Goal: Task Accomplishment & Management: Use online tool/utility

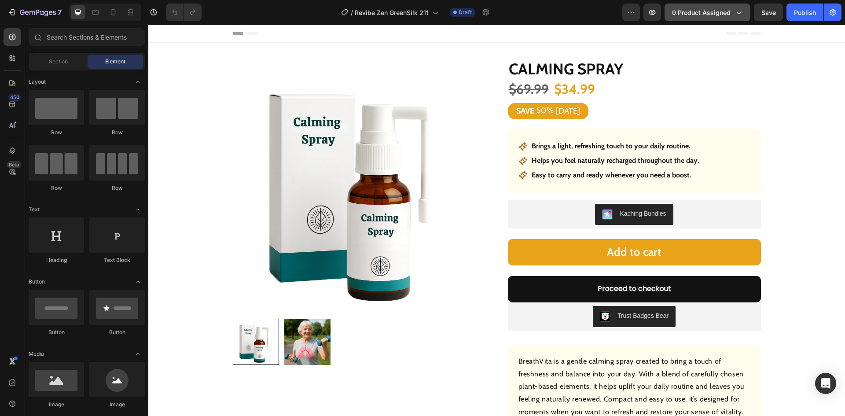
click at [697, 13] on span "0 product assigned" at bounding box center [701, 12] width 59 height 9
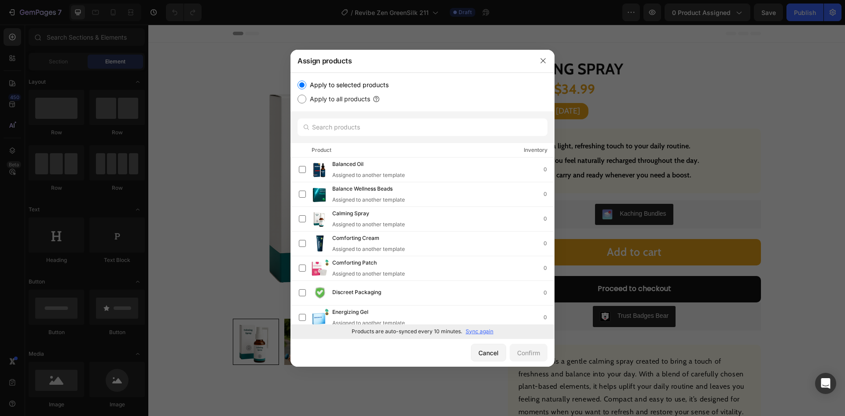
click at [484, 330] on p "Sync again" at bounding box center [480, 331] width 28 height 8
click at [492, 334] on p "Sync again" at bounding box center [480, 331] width 28 height 8
click at [364, 129] on input "text" at bounding box center [422, 127] width 250 height 18
paste input "Brightening mask stick"
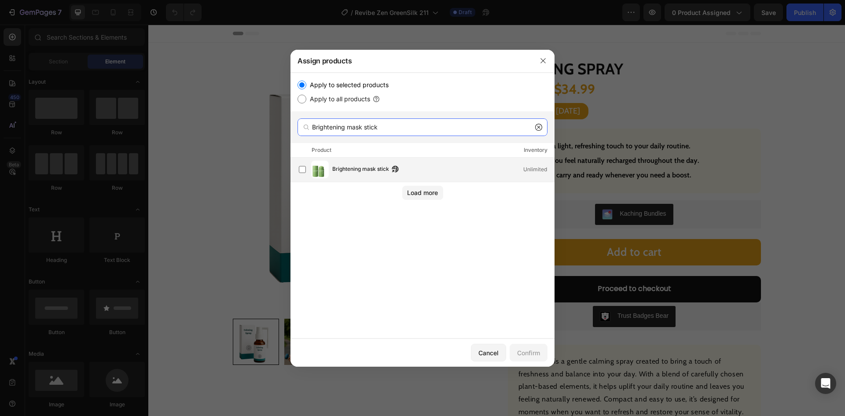
type input "Brightening mask stick"
drag, startPoint x: 360, startPoint y: 165, endPoint x: 398, endPoint y: 205, distance: 55.1
click at [359, 166] on span "Brightening mask stick" at bounding box center [360, 170] width 57 height 10
click at [521, 349] on div "Confirm" at bounding box center [528, 352] width 23 height 9
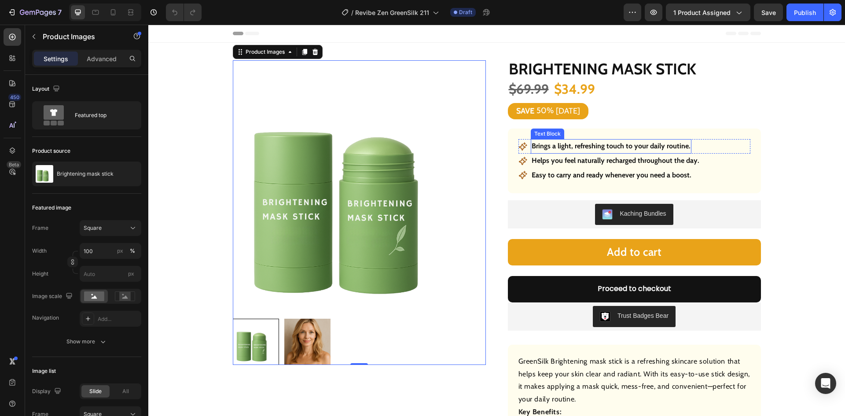
click at [583, 143] on strong "Brings a light, refreshing touch to your daily routine." at bounding box center [611, 146] width 159 height 8
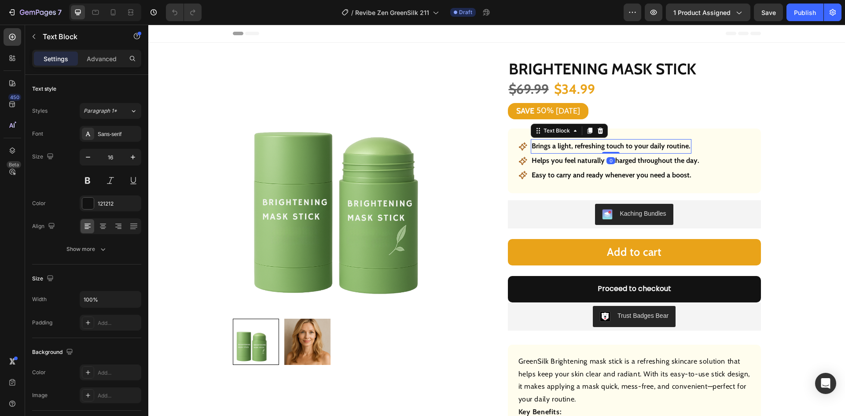
click at [583, 143] on strong "Brings a light, refreshing touch to your daily routine." at bounding box center [611, 146] width 159 height 8
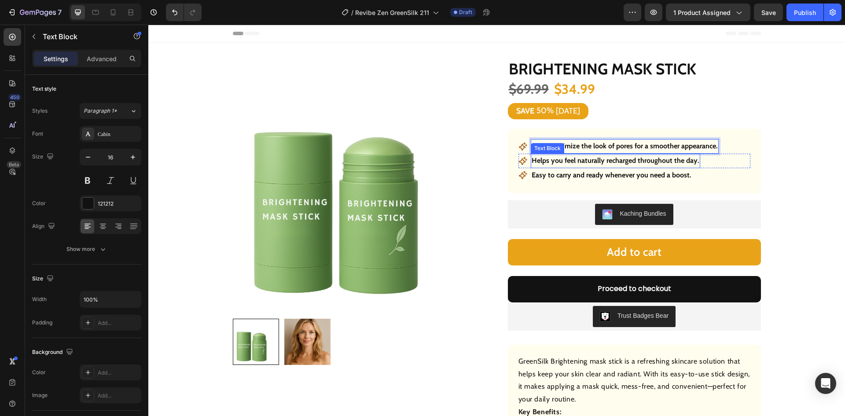
click at [590, 163] on strong "Helps you feel naturally recharged throughout the day." at bounding box center [616, 160] width 168 height 8
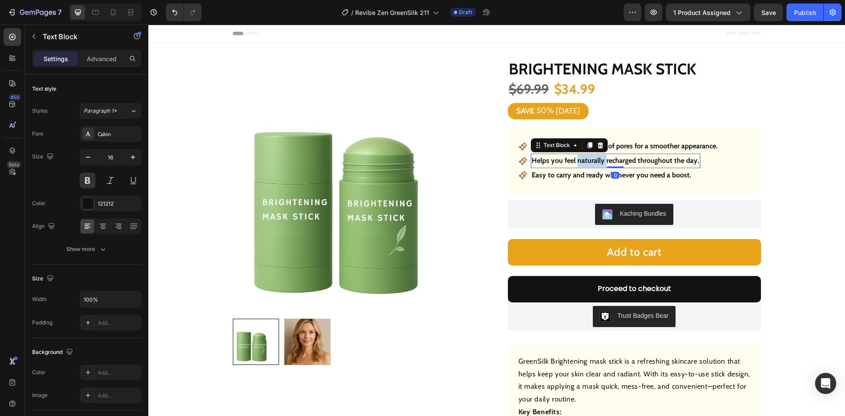
click at [590, 163] on strong "Helps you feel naturally recharged throughout the day." at bounding box center [616, 160] width 168 height 8
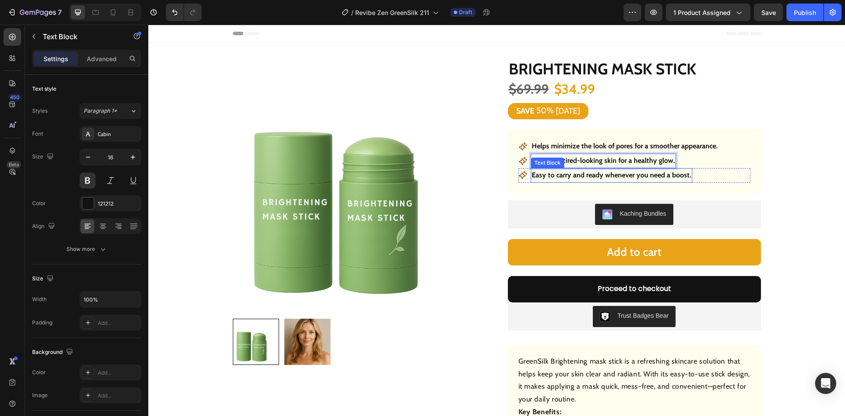
click at [583, 172] on strong "Easy to carry and ready whenever you need a boost." at bounding box center [612, 175] width 160 height 8
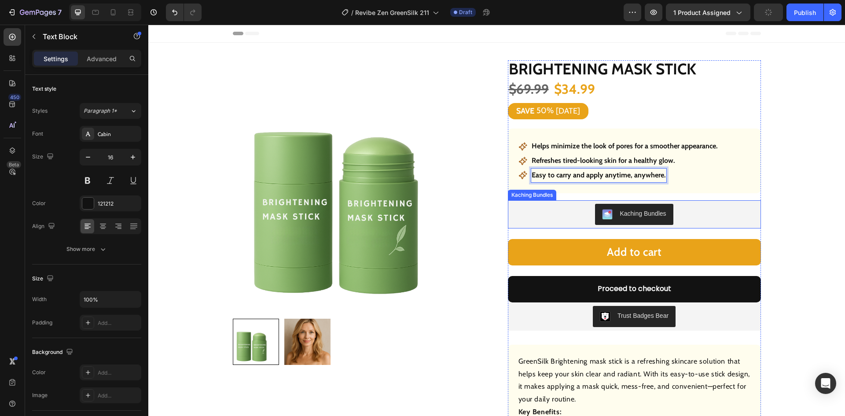
scroll to position [264, 0]
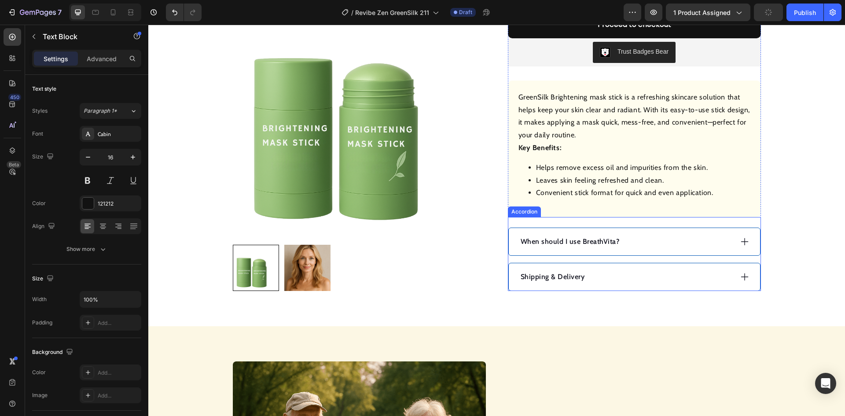
click at [657, 244] on div "When should I use BreathVita?" at bounding box center [625, 241] width 213 height 13
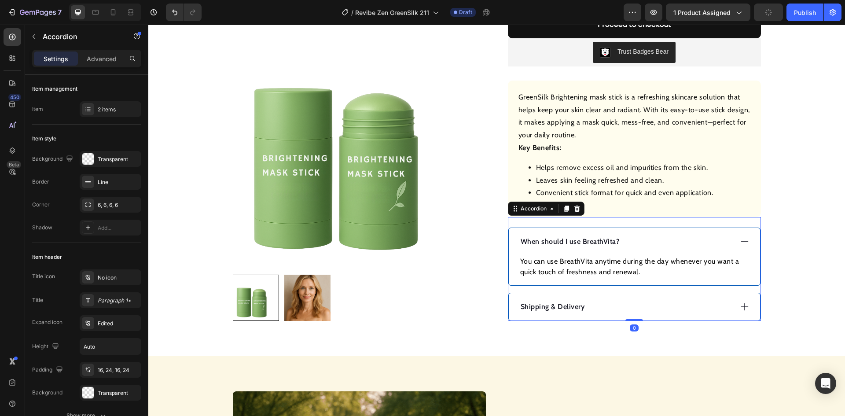
click at [581, 242] on p "When should I use BreathVita?" at bounding box center [570, 241] width 99 height 11
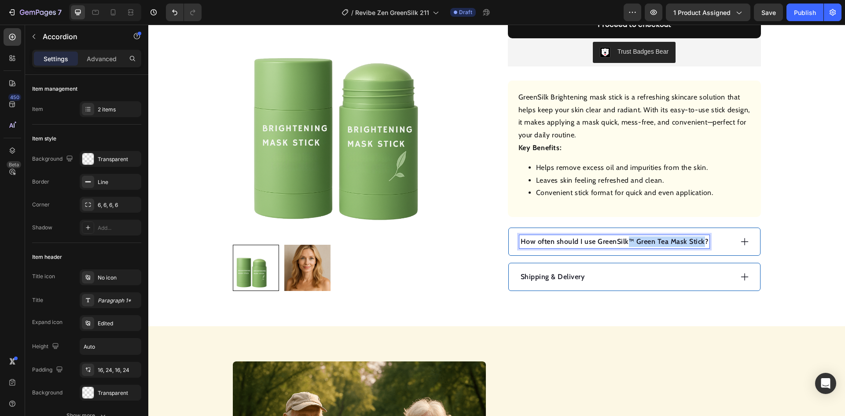
drag, startPoint x: 697, startPoint y: 241, endPoint x: 632, endPoint y: 244, distance: 65.2
click at [626, 242] on p "How often should I use GreenSilk™ Green Tea Mask Stick?" at bounding box center [615, 241] width 188 height 11
click at [671, 241] on div "How often should I use GreenSilk?" at bounding box center [625, 241] width 213 height 13
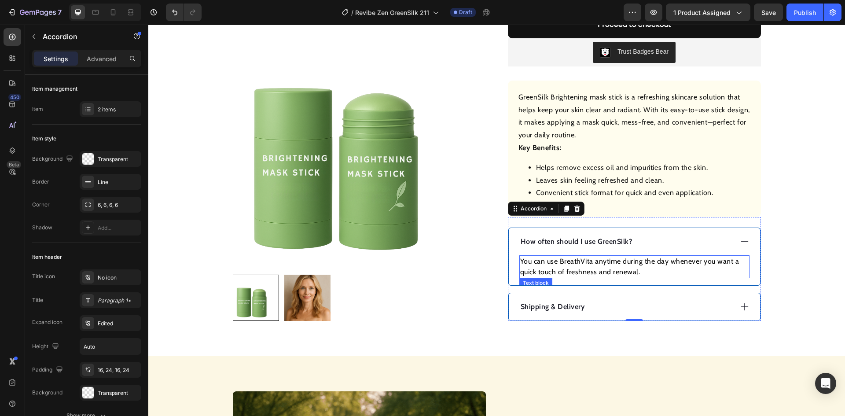
click at [566, 262] on p "You can use BreathVita anytime during the day whenever you want a quick touch o…" at bounding box center [634, 266] width 228 height 21
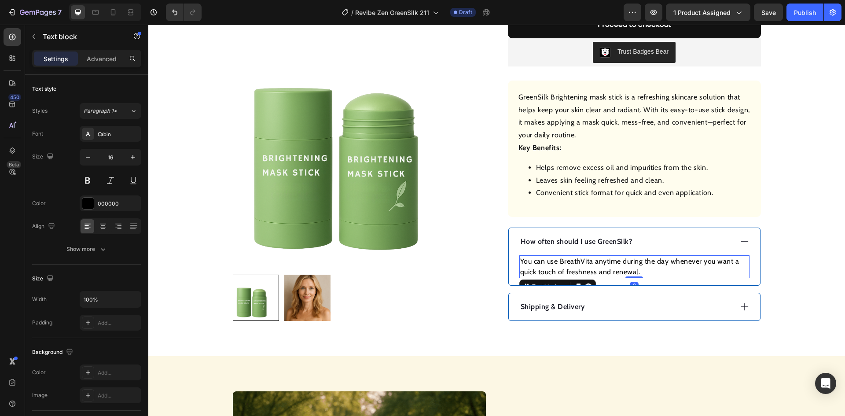
click at [566, 262] on p "You can use BreathVita anytime during the day whenever you want a quick touch o…" at bounding box center [634, 266] width 228 height 21
drag, startPoint x: 606, startPoint y: 261, endPoint x: 610, endPoint y: 259, distance: 4.8
click at [592, 259] on p "GreenSilk™ Green Tea Mask Stick helps draw out excess oil and surface buildup, …" at bounding box center [634, 266] width 228 height 21
click at [615, 258] on p "GreenSilk™ Green Tea Mask Stick helps draw out excess oil and surface buildup, …" at bounding box center [634, 266] width 228 height 21
drag, startPoint x: 620, startPoint y: 260, endPoint x: 582, endPoint y: 259, distance: 37.9
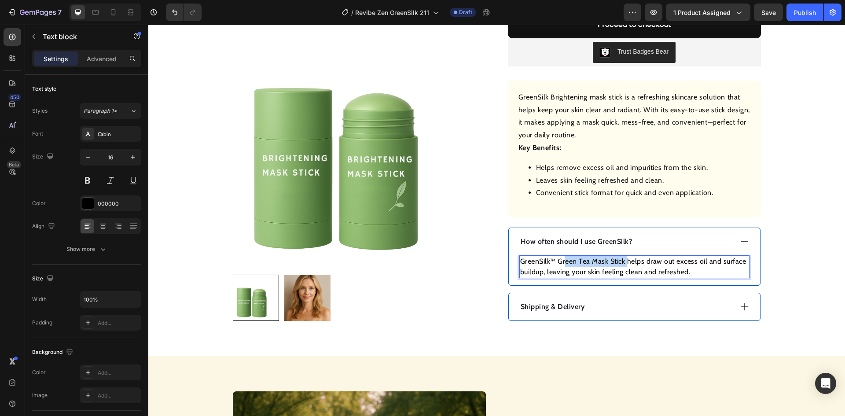
click at [562, 259] on p "GreenSilk™ Green Tea Mask Stick helps draw out excess oil and surface buildup, …" at bounding box center [634, 266] width 228 height 21
click at [582, 259] on p "GreenSilk™ Green Tea Mask Stick helps draw out excess oil and surface buildup, …" at bounding box center [634, 266] width 228 height 21
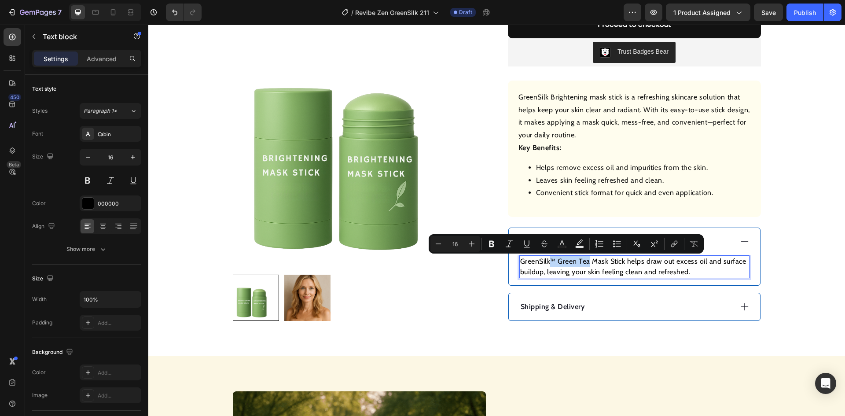
drag, startPoint x: 586, startPoint y: 261, endPoint x: 550, endPoint y: 265, distance: 36.3
click at [548, 264] on p "GreenSilk™ Green Tea Mask Stick helps draw out excess oil and surface buildup, …" at bounding box center [634, 266] width 228 height 21
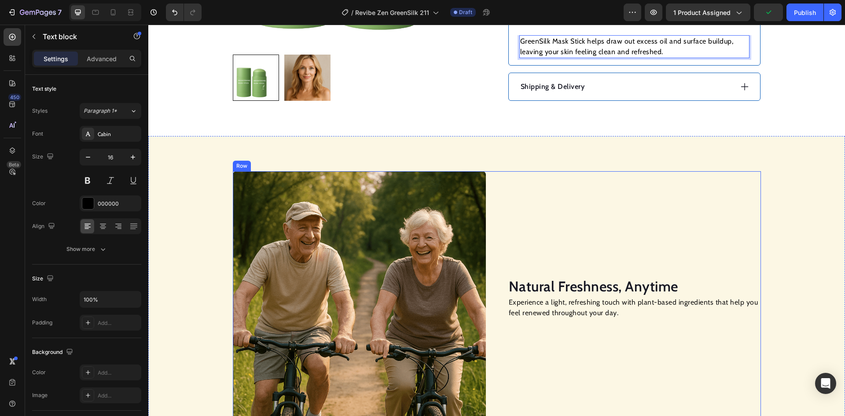
scroll to position [352, 0]
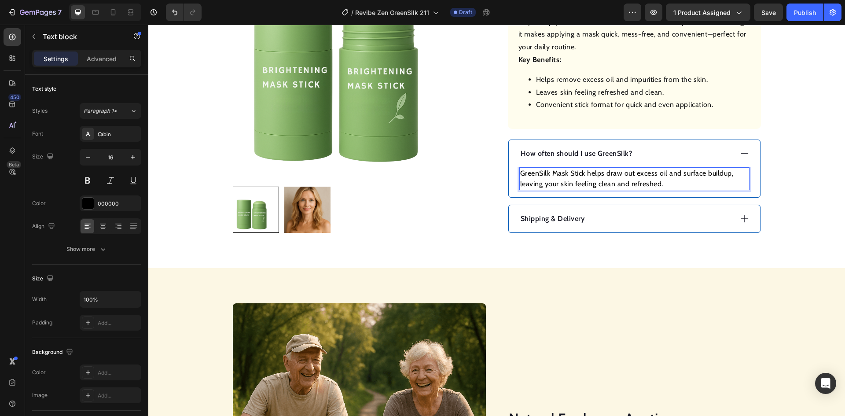
click at [666, 182] on p "GreenSilk Mask Stick helps draw out excess oil and surface buildup, leaving you…" at bounding box center [634, 178] width 228 height 21
click at [666, 179] on p "GreenSilk Mask Stick helps draw out excess oil and surface buildup, leaving you…" at bounding box center [634, 178] width 228 height 21
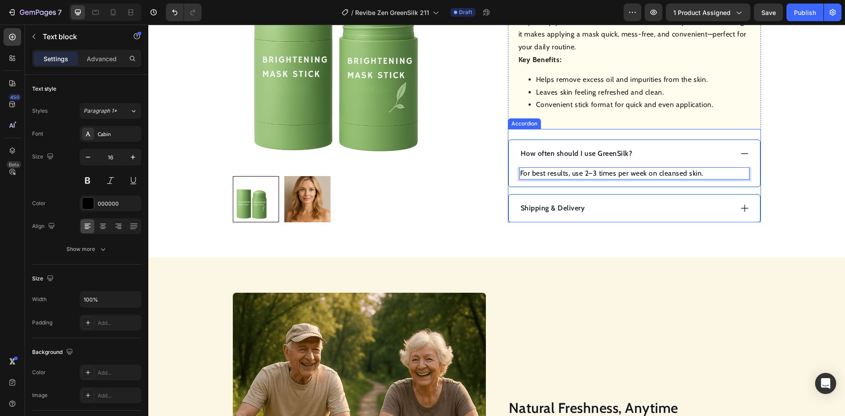
scroll to position [572, 0]
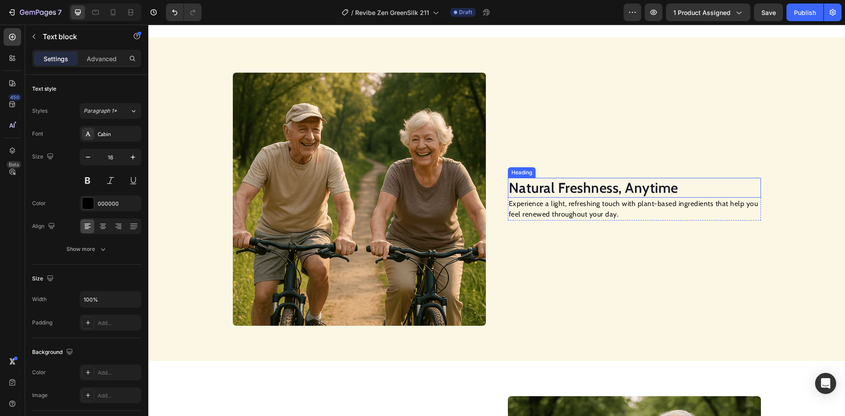
click at [543, 188] on h2 "Natural Freshness, Anytime" at bounding box center [634, 188] width 253 height 20
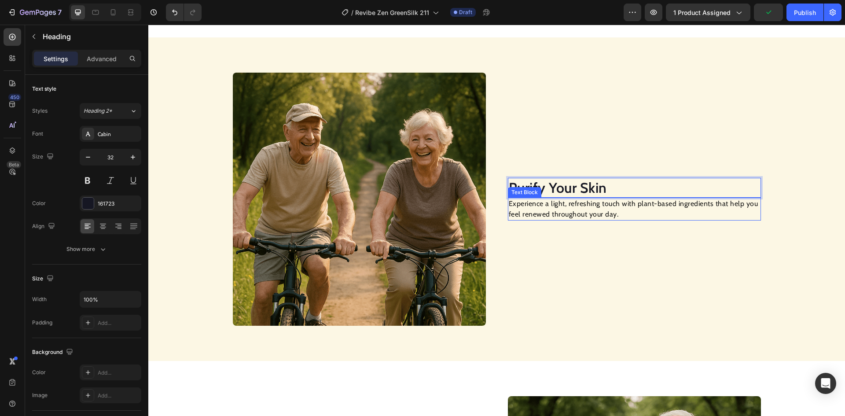
click at [555, 213] on p "Experience a light, refreshing touch with plant-based ingredients that help you…" at bounding box center [634, 208] width 251 height 21
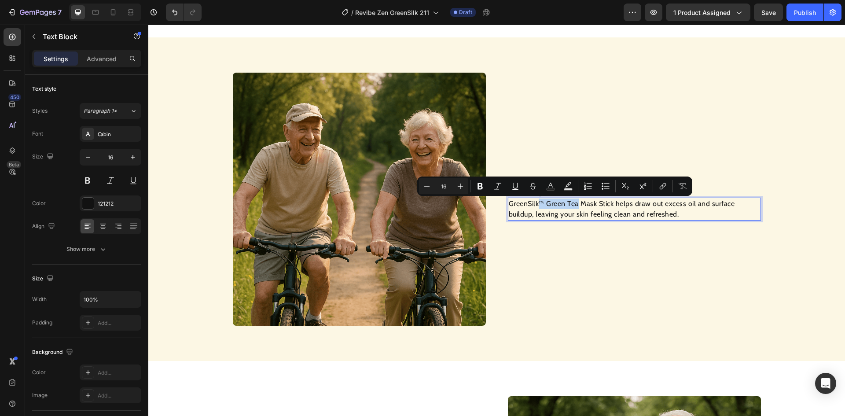
drag, startPoint x: 575, startPoint y: 203, endPoint x: 537, endPoint y: 203, distance: 37.4
click at [537, 203] on p "GreenSilk™ Green Tea Mask Stick helps draw out excess oil and surface buildup, …" at bounding box center [634, 208] width 251 height 21
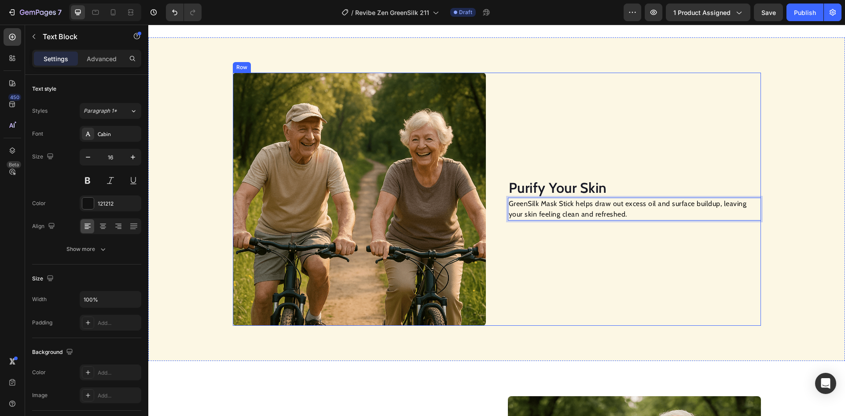
scroll to position [792, 0]
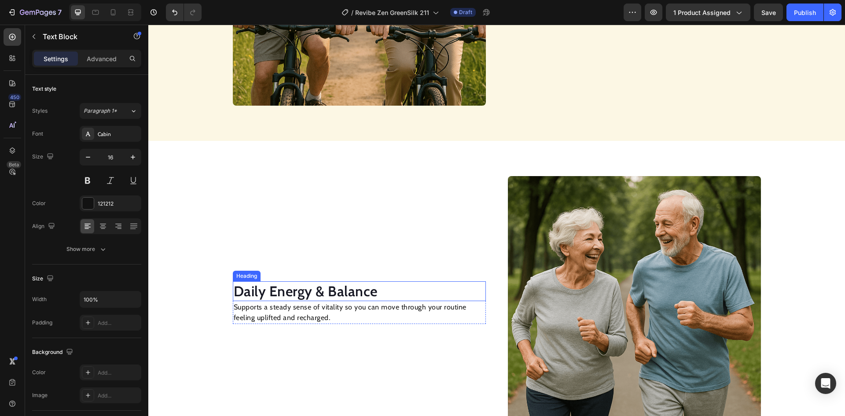
click at [323, 286] on h2 "Daily Energy & Balance" at bounding box center [359, 291] width 253 height 20
click at [310, 297] on h2 "Daily Energy & Balance" at bounding box center [359, 291] width 253 height 20
drag, startPoint x: 279, startPoint y: 323, endPoint x: 280, endPoint y: 318, distance: 5.0
click at [279, 322] on p "Supports a steady sense of vitality so you can move through your routine feelin…" at bounding box center [359, 312] width 251 height 21
click at [280, 318] on p "Supports a steady sense of vitality so you can move through your routine feelin…" at bounding box center [359, 312] width 251 height 21
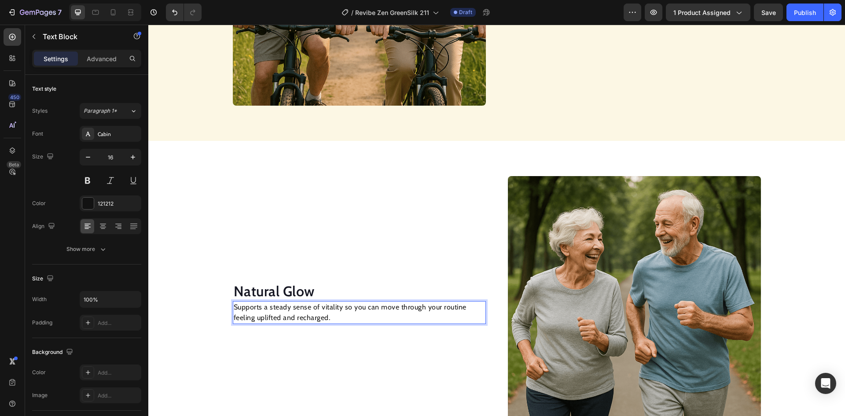
click at [280, 317] on p "Supports a steady sense of vitality so you can move through your routine feelin…" at bounding box center [359, 312] width 251 height 21
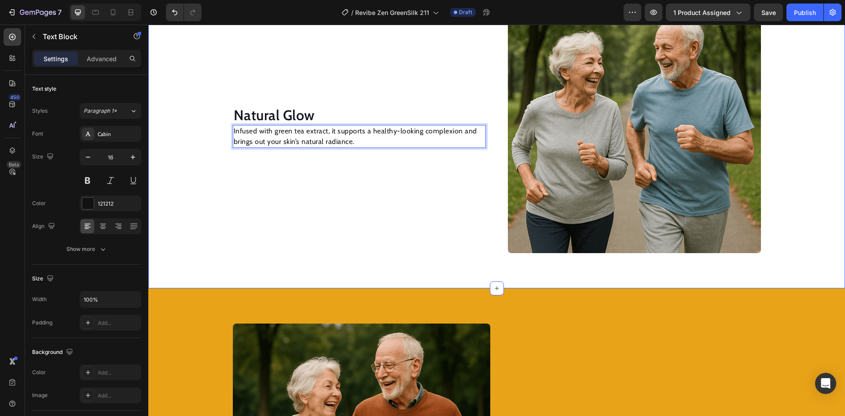
scroll to position [1100, 0]
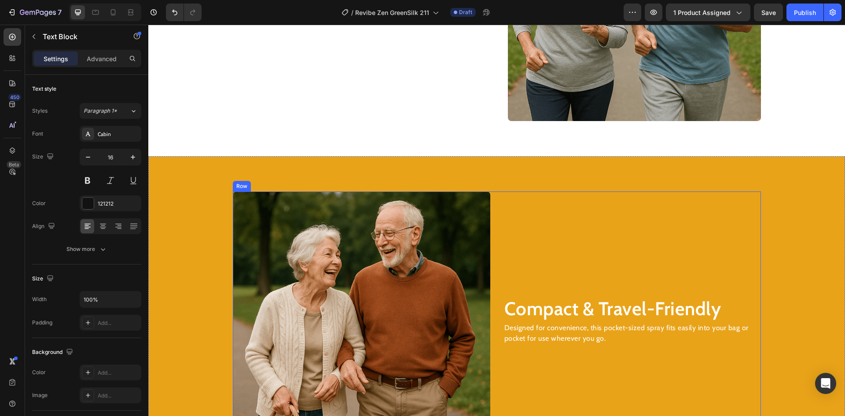
click at [553, 311] on h2 "Compact & Travel-Friendly" at bounding box center [631, 309] width 257 height 26
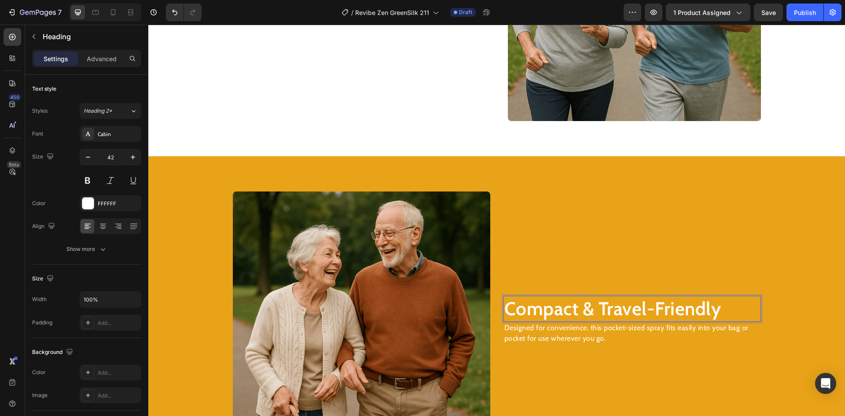
click at [553, 311] on h2 "Compact & Travel-Friendly" at bounding box center [631, 309] width 257 height 26
click at [533, 334] on p "Designed for convenience, this pocket-sized spray fits easily into your bag or …" at bounding box center [632, 333] width 256 height 21
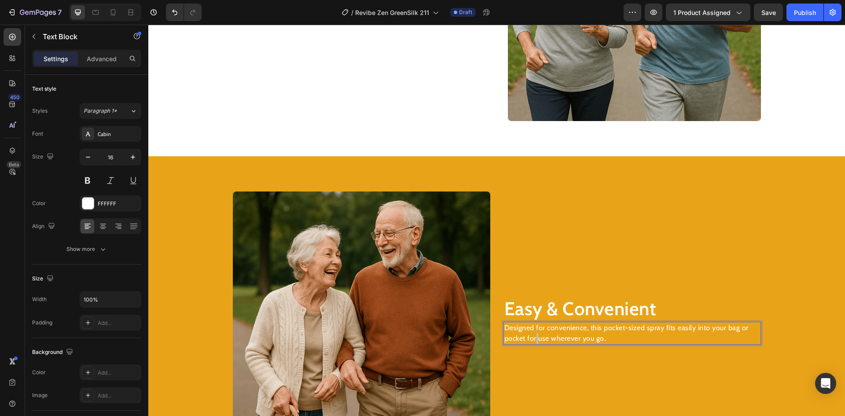
click at [533, 334] on p "Designed for convenience, this pocket-sized spray fits easily into your bag or …" at bounding box center [632, 333] width 256 height 21
click at [651, 326] on p "With its travel-friendly stick design, GreenSilk™ makes skincare simple—no mess…" at bounding box center [632, 333] width 256 height 21
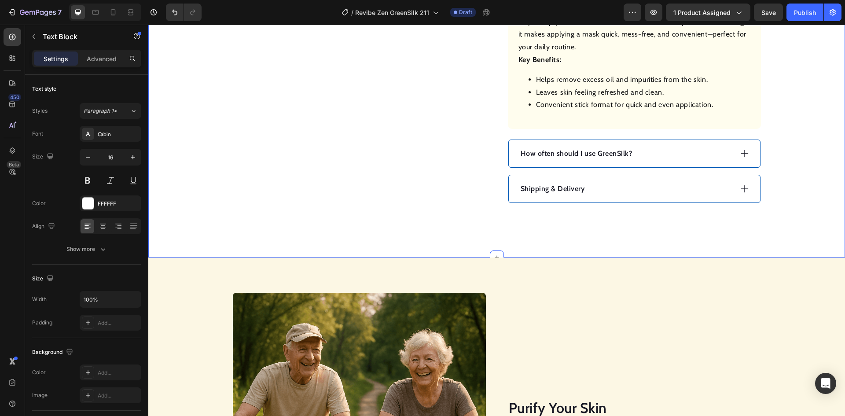
scroll to position [572, 0]
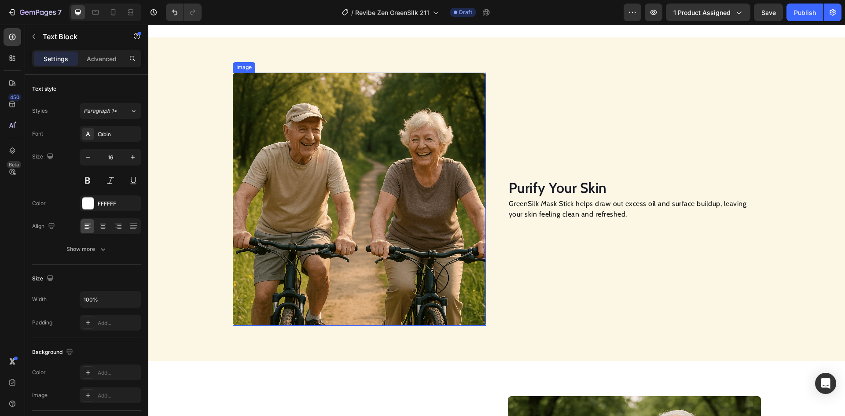
drag, startPoint x: 391, startPoint y: 187, endPoint x: 251, endPoint y: 187, distance: 139.9
click at [387, 187] on img at bounding box center [359, 199] width 253 height 253
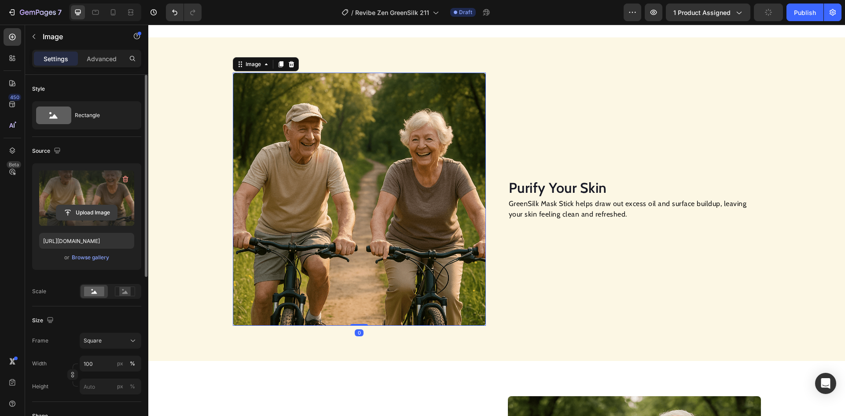
click at [89, 209] on input "file" at bounding box center [86, 212] width 61 height 15
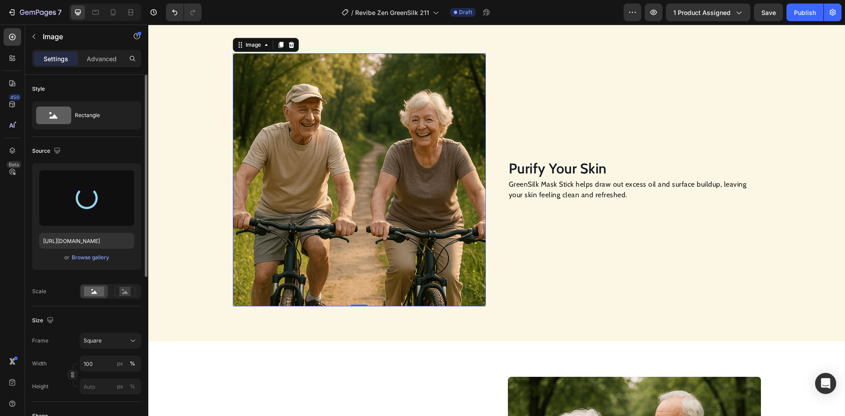
scroll to position [616, 0]
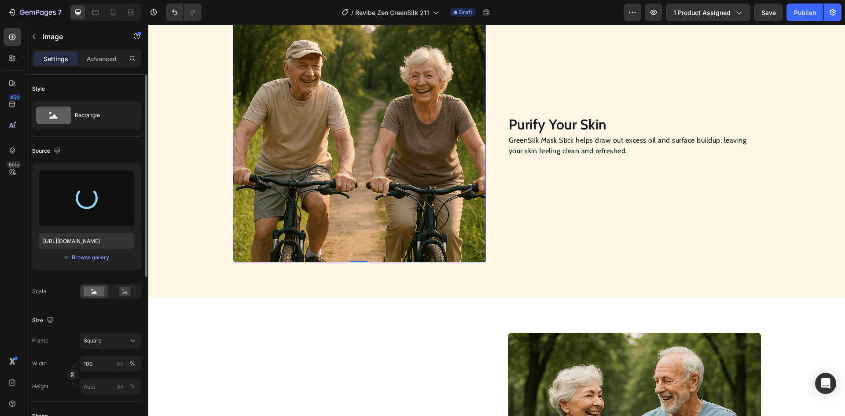
type input "[URL][DOMAIN_NAME]"
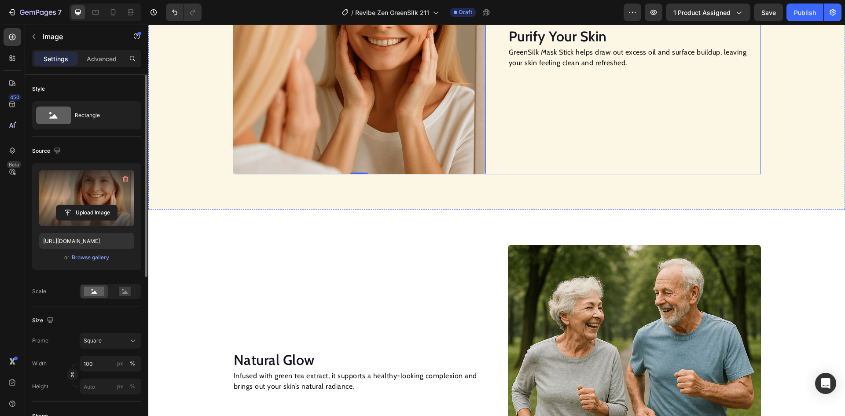
scroll to position [792, 0]
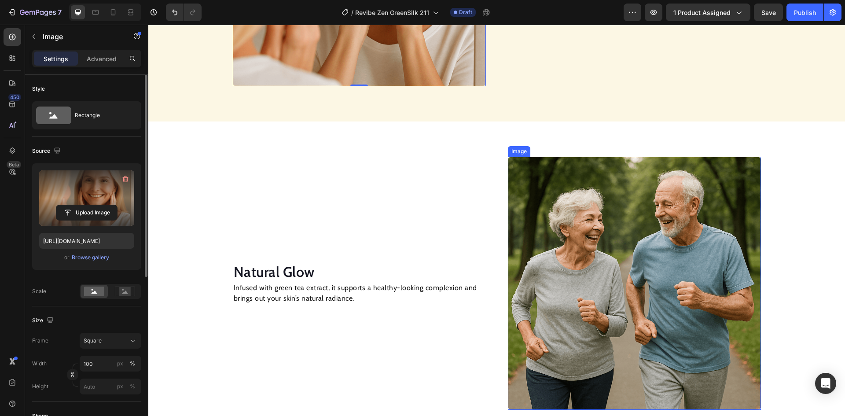
click at [631, 216] on img at bounding box center [634, 283] width 253 height 253
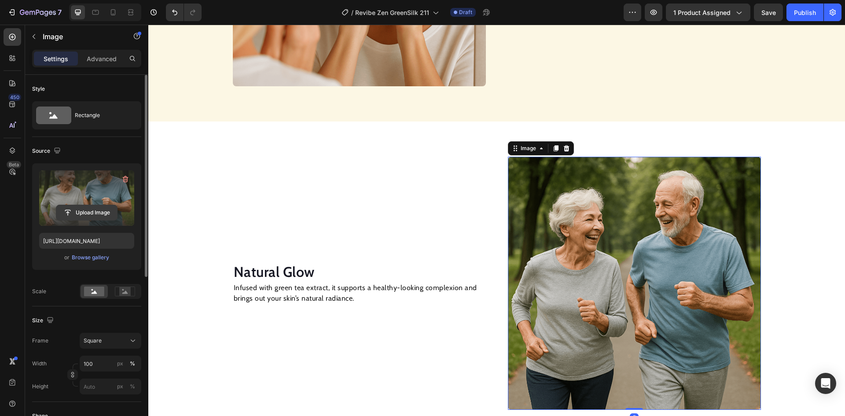
click at [92, 209] on input "file" at bounding box center [86, 212] width 61 height 15
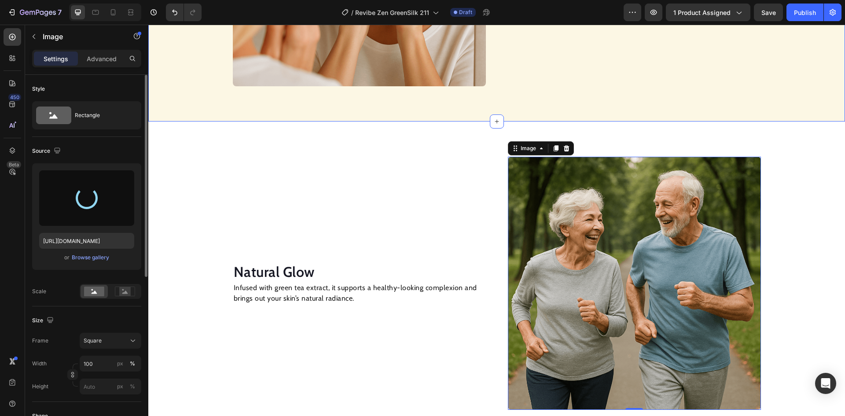
type input "[URL][DOMAIN_NAME]"
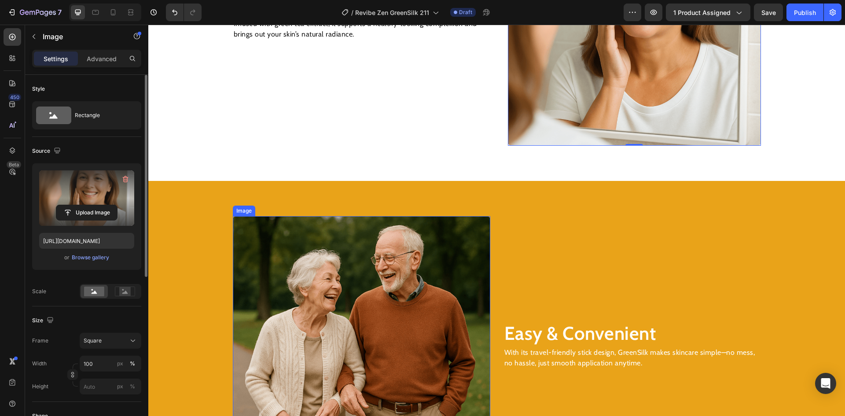
scroll to position [1100, 0]
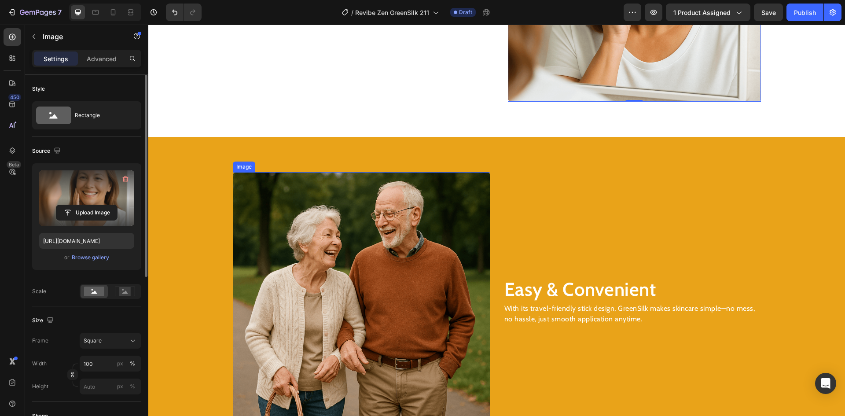
click at [339, 244] on img at bounding box center [361, 300] width 257 height 257
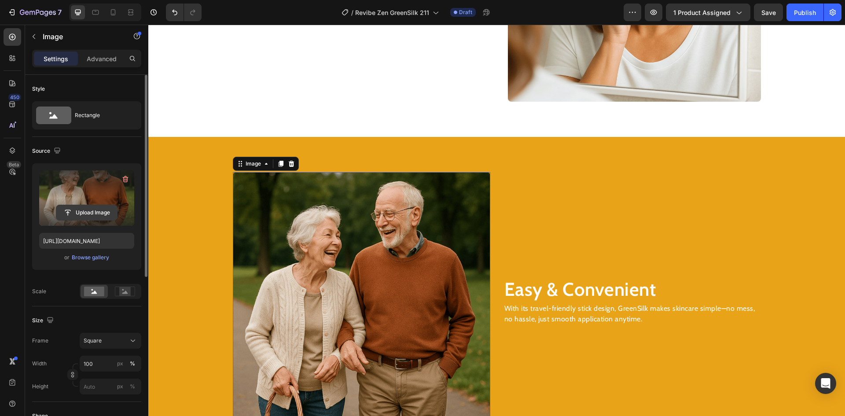
click at [80, 208] on input "file" at bounding box center [86, 212] width 61 height 15
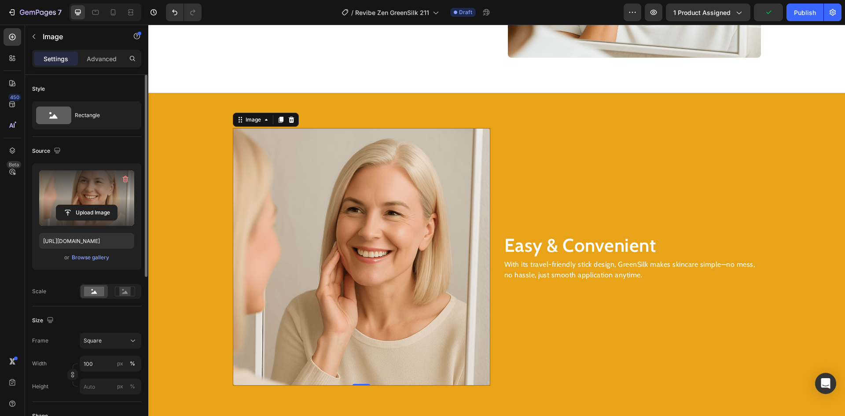
scroll to position [968, 0]
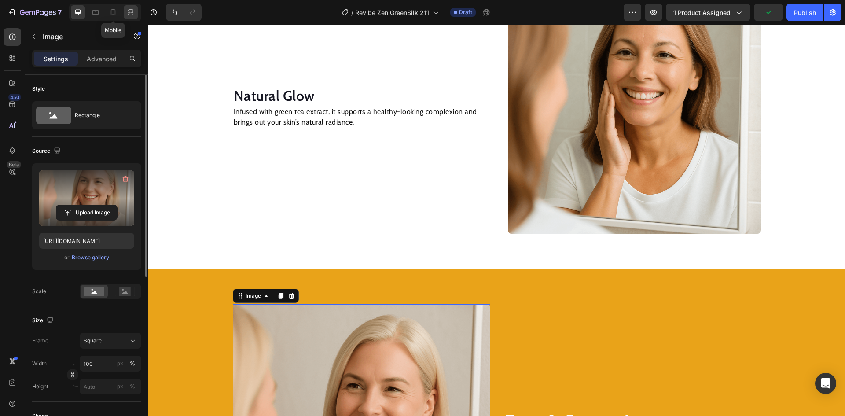
click at [114, 11] on icon at bounding box center [113, 12] width 9 height 9
type input "[URL][DOMAIN_NAME]"
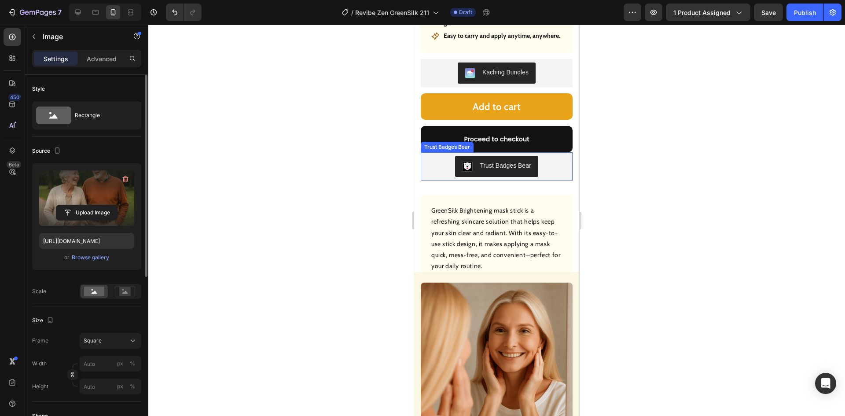
scroll to position [450, 0]
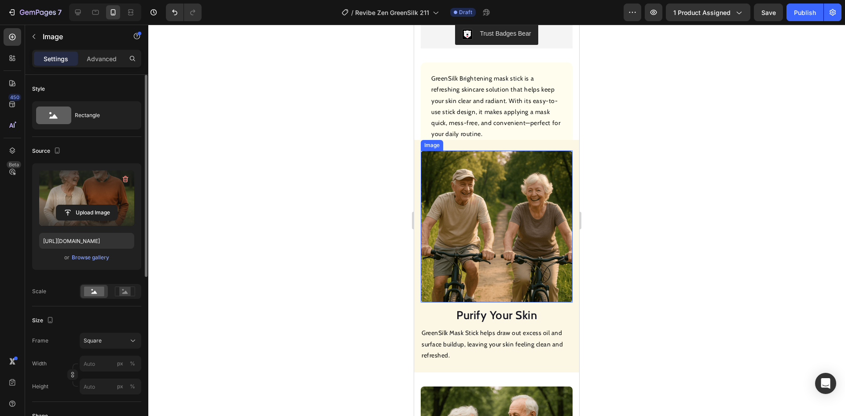
click at [485, 176] on img at bounding box center [497, 226] width 152 height 152
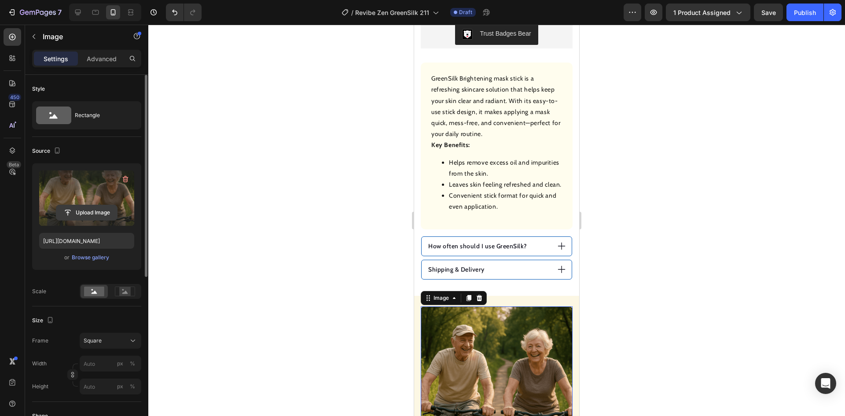
click at [86, 216] on input "file" at bounding box center [86, 212] width 61 height 15
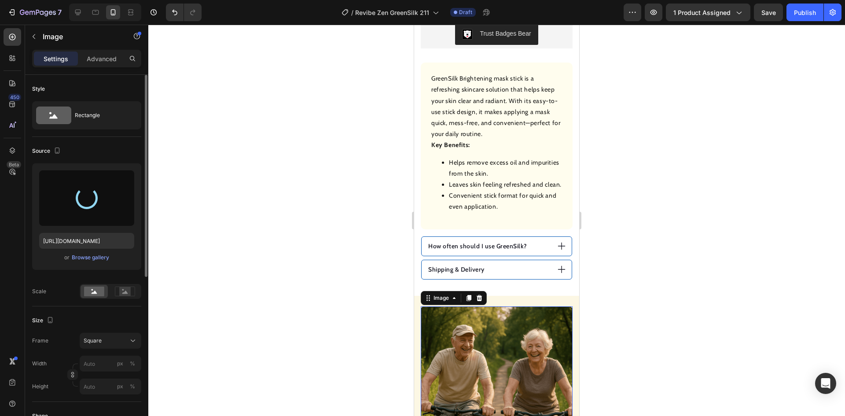
type input "[URL][DOMAIN_NAME]"
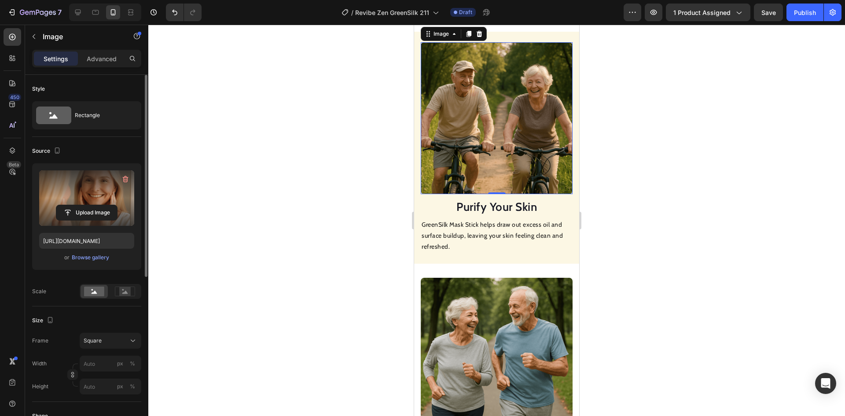
scroll to position [890, 0]
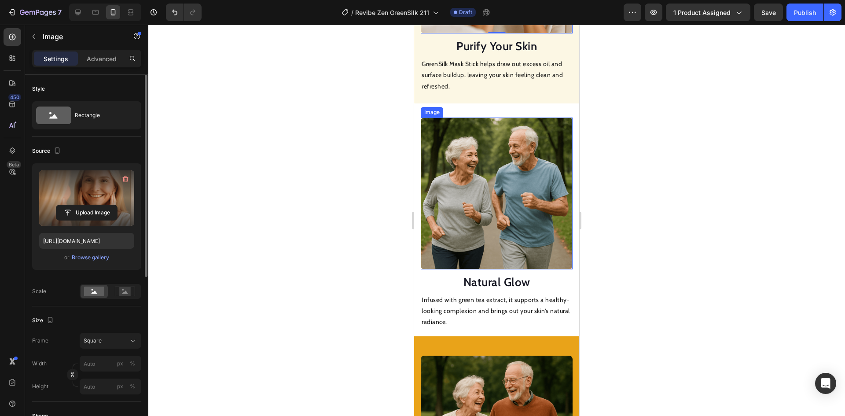
click at [489, 178] on img at bounding box center [497, 193] width 152 height 152
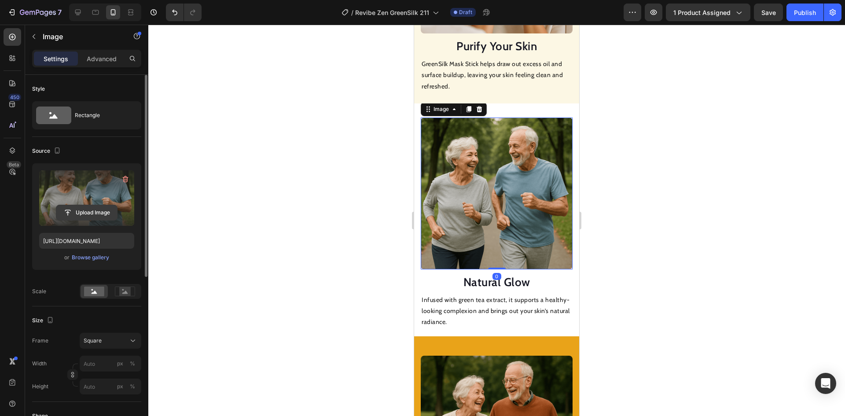
click at [97, 213] on input "file" at bounding box center [86, 212] width 61 height 15
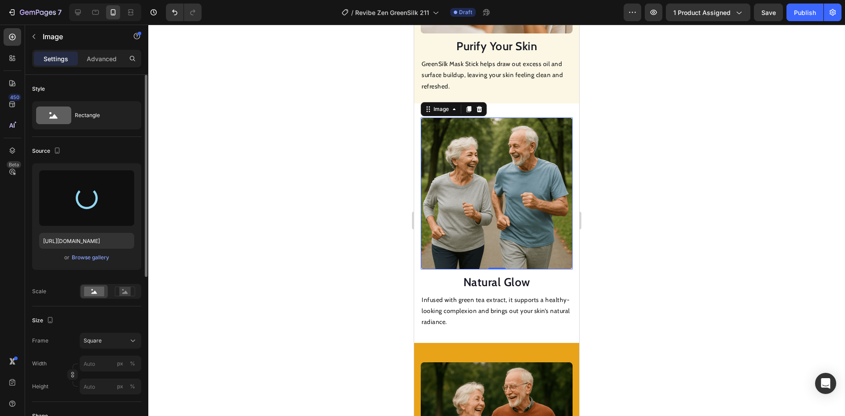
type input "[URL][DOMAIN_NAME]"
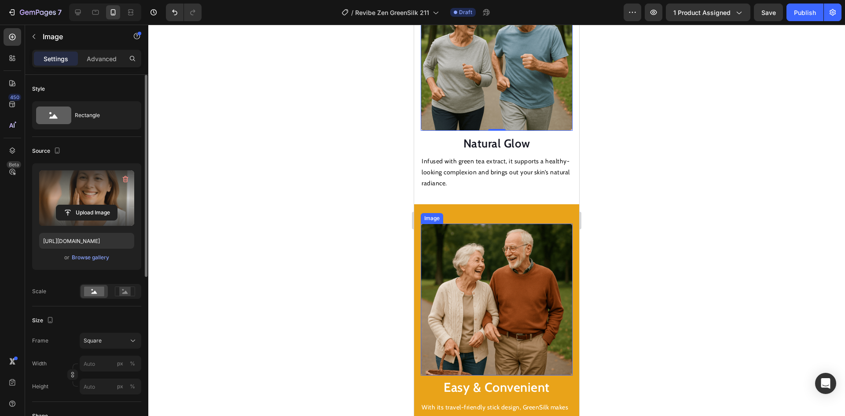
scroll to position [1110, 0]
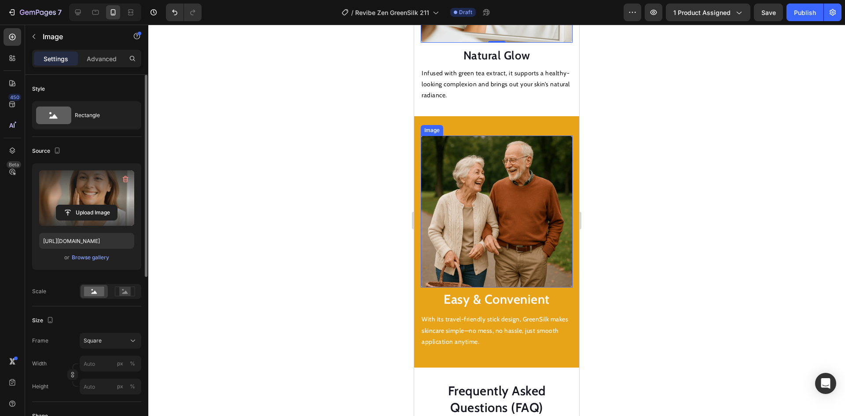
click at [494, 196] on img at bounding box center [497, 212] width 152 height 152
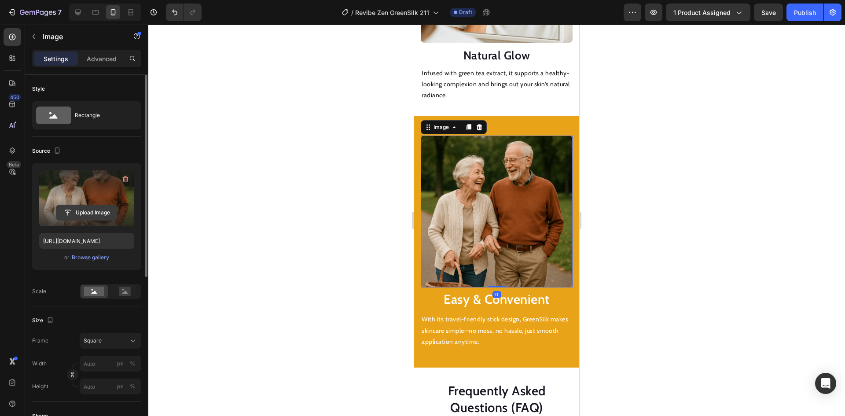
click at [99, 215] on input "file" at bounding box center [86, 212] width 61 height 15
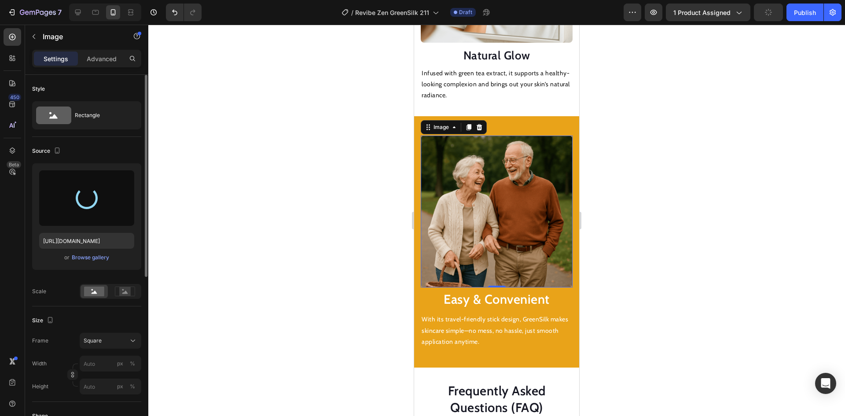
type input "[URL][DOMAIN_NAME]"
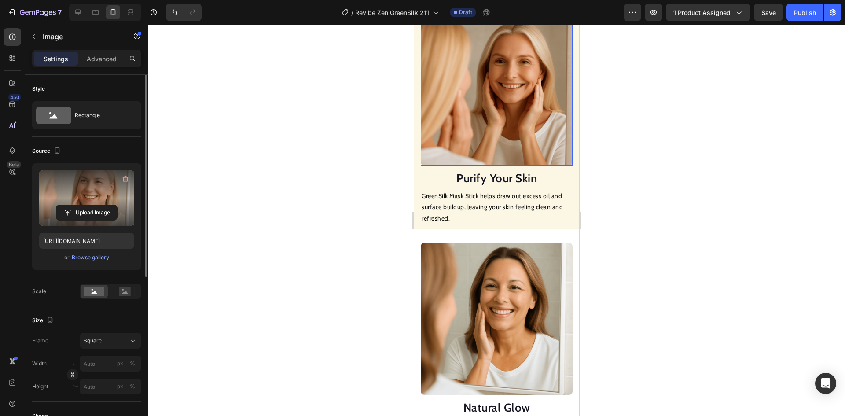
scroll to position [494, 0]
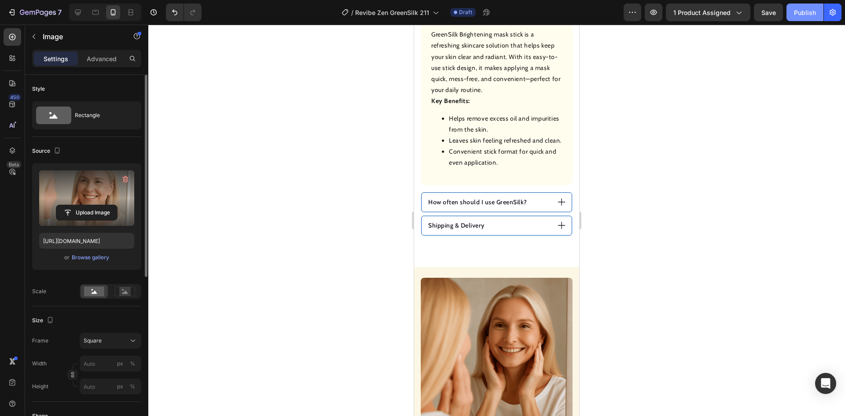
click at [805, 11] on div "Publish" at bounding box center [805, 12] width 22 height 9
